Goal: Information Seeking & Learning: Learn about a topic

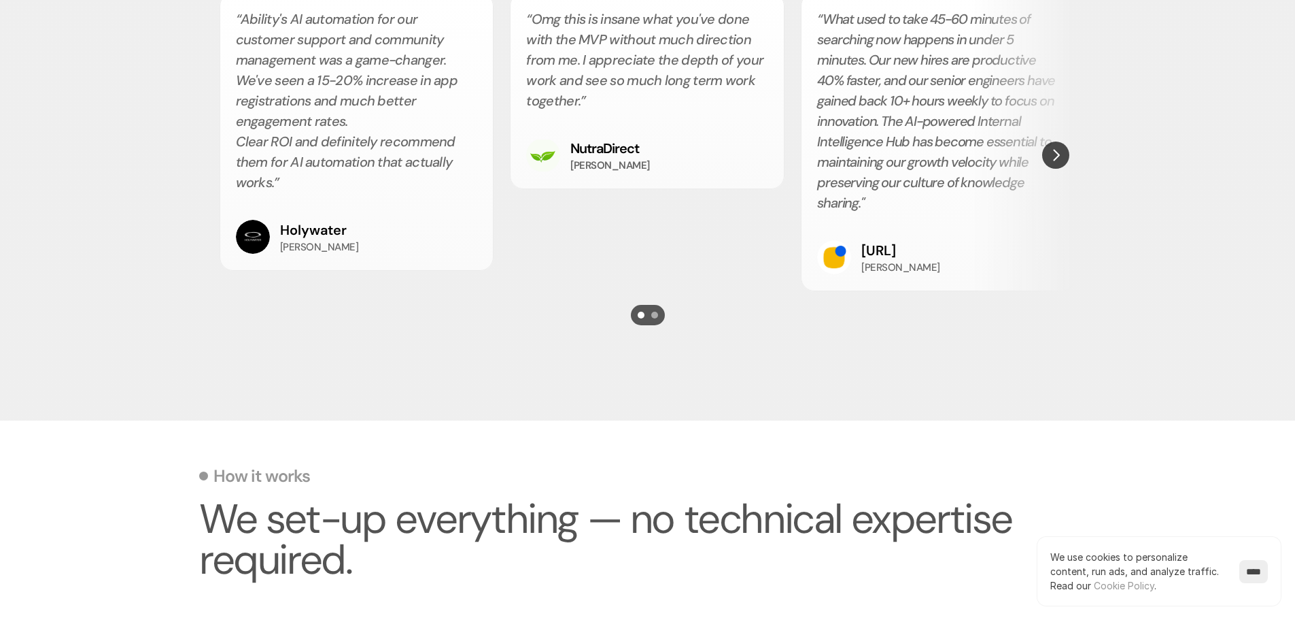
scroll to position [2584, 0]
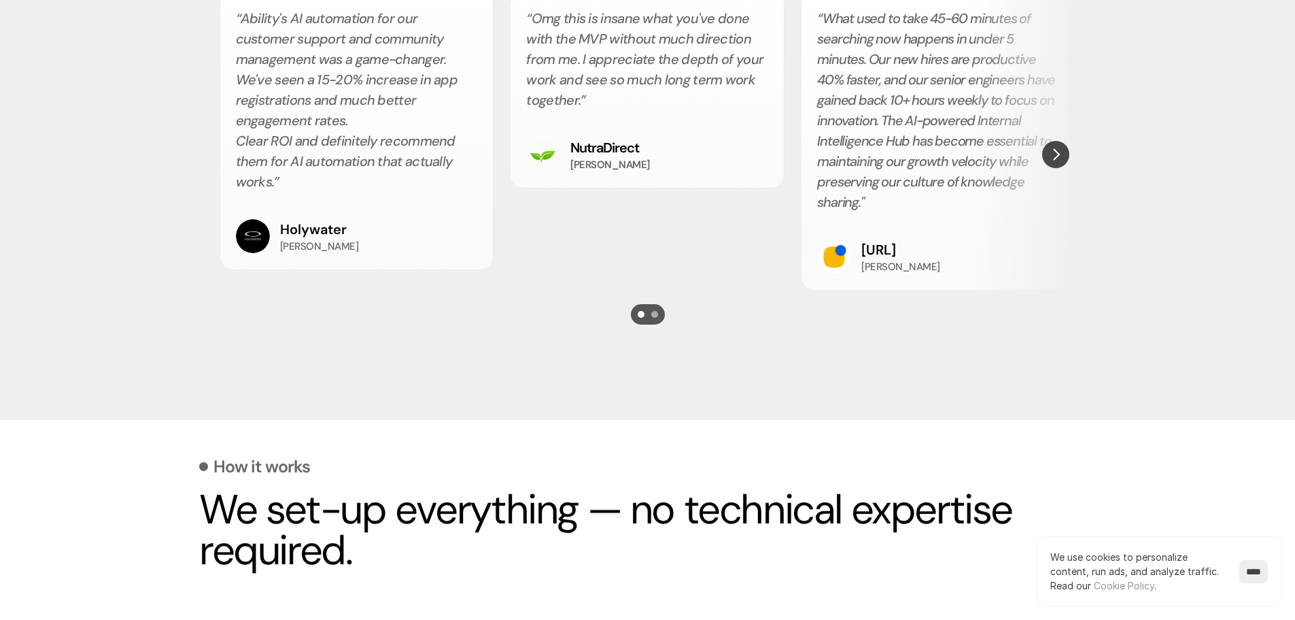
click at [1060, 156] on img "Next" at bounding box center [1056, 154] width 27 height 27
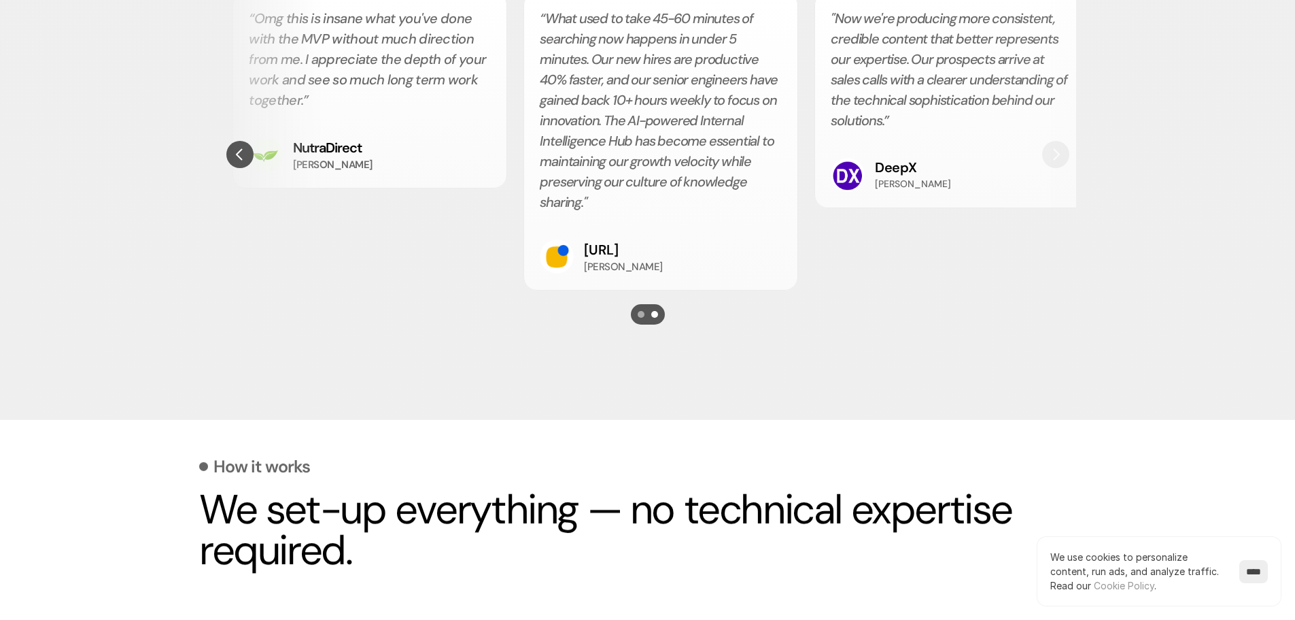
scroll to position [0, 291]
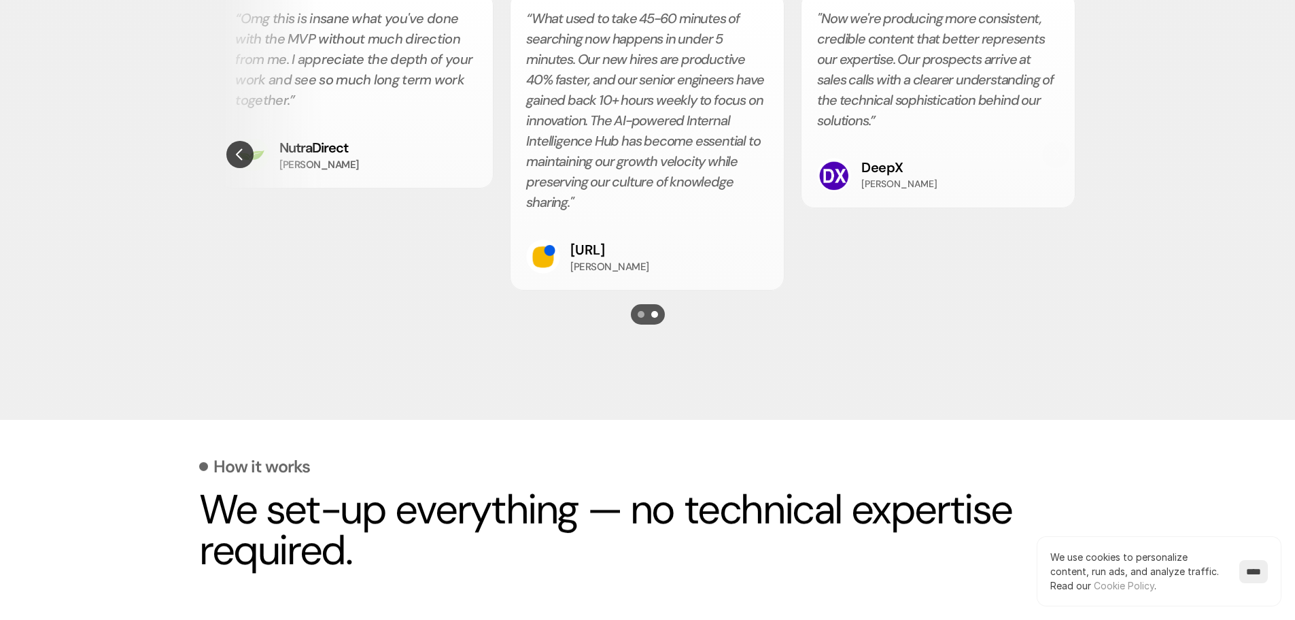
click at [1060, 156] on div ""Now we're producing more consistent, credible content that better represents o…" at bounding box center [938, 100] width 275 height 216
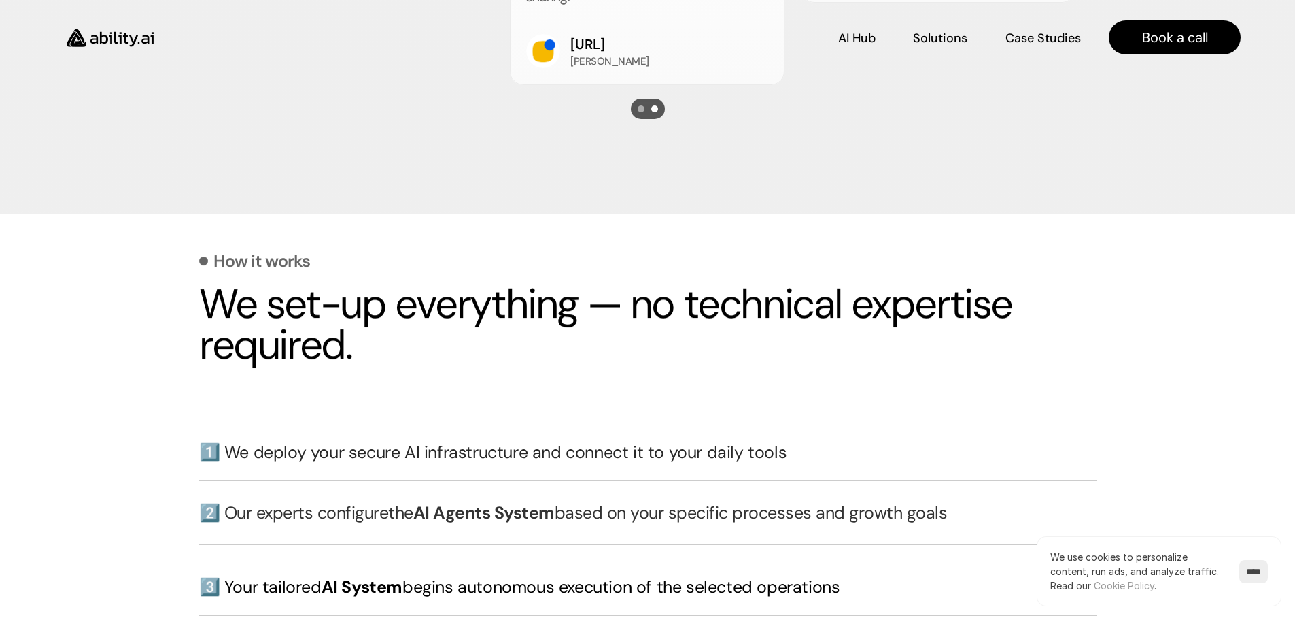
scroll to position [2788, 0]
click at [385, 456] on h3 "1️⃣ We deploy your secure AI infrastructure and connect it to your daily tools" at bounding box center [648, 453] width 898 height 24
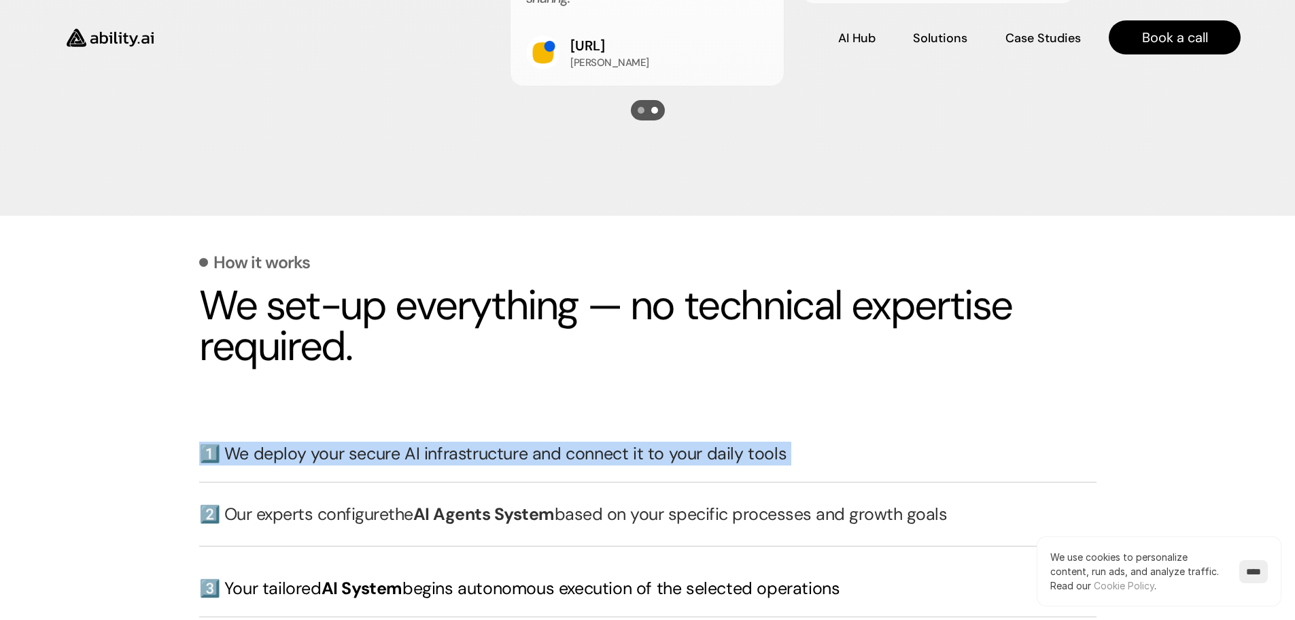
click at [385, 456] on h3 "1️⃣ We deploy your secure AI infrastructure and connect it to your daily tools" at bounding box center [648, 453] width 898 height 24
click at [532, 400] on div "How it works We set-up everything — no technical expertise required. 1️⃣ We dep…" at bounding box center [648, 544] width 898 height 638
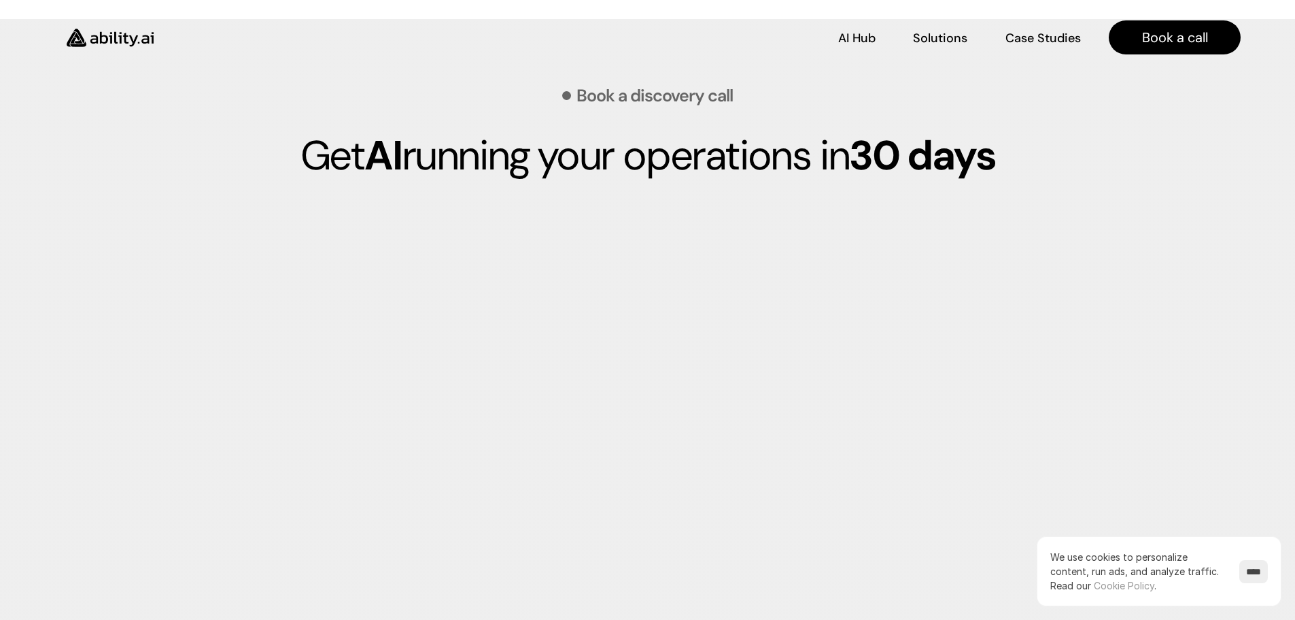
scroll to position [3740, 0]
click at [1133, 401] on section "Book a discovery call Get AI running your operations [DATE]" at bounding box center [647, 455] width 1295 height 870
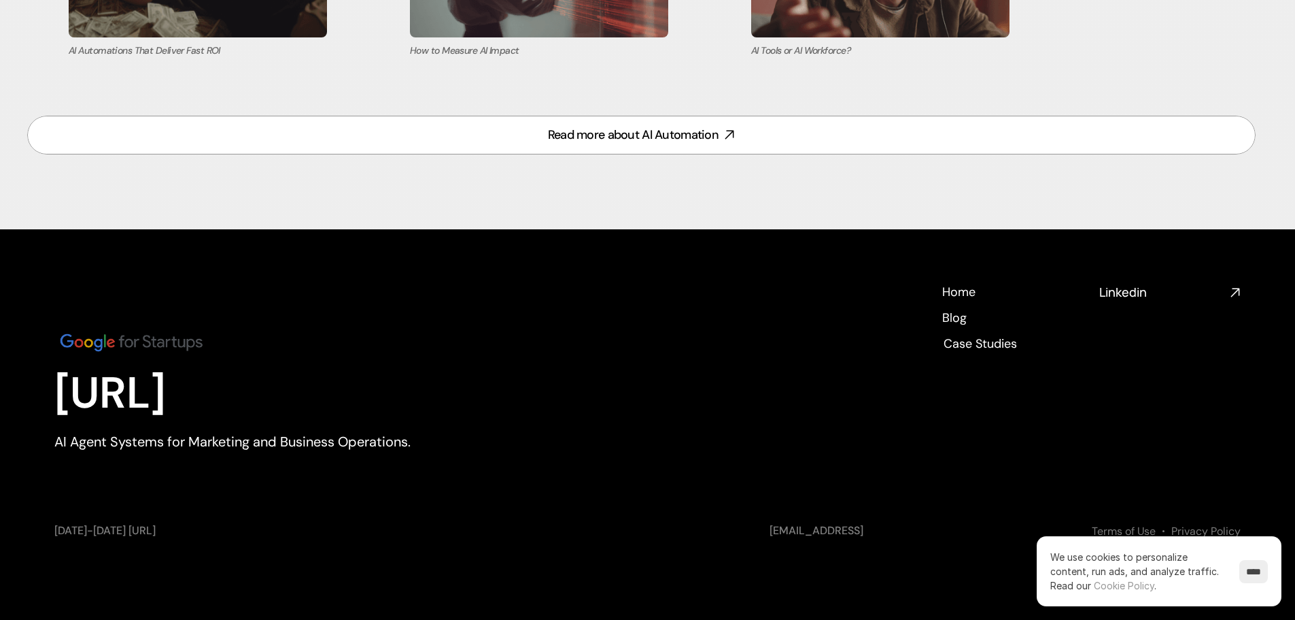
scroll to position [5980, 0]
drag, startPoint x: 44, startPoint y: 398, endPoint x: 373, endPoint y: 362, distance: 331.1
click at [373, 362] on footer "[URL] AI Agent Systems for Marketing and Business Operations. Home Home Blog Bl…" at bounding box center [647, 423] width 1295 height 390
click at [458, 362] on div "[URL] AI Agent Systems for Marketing and Business Operations. Home Home Blog Bl…" at bounding box center [647, 389] width 1187 height 212
